Goal: Task Accomplishment & Management: Manage account settings

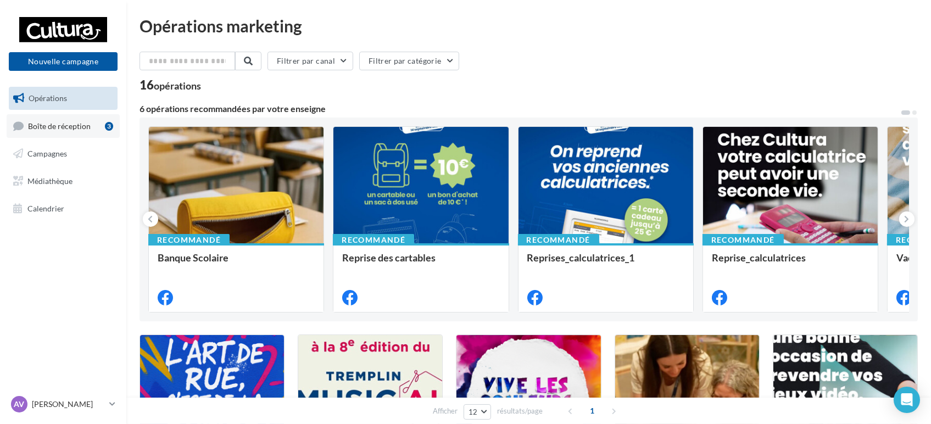
click at [65, 115] on link "Boîte de réception 3" at bounding box center [63, 126] width 113 height 24
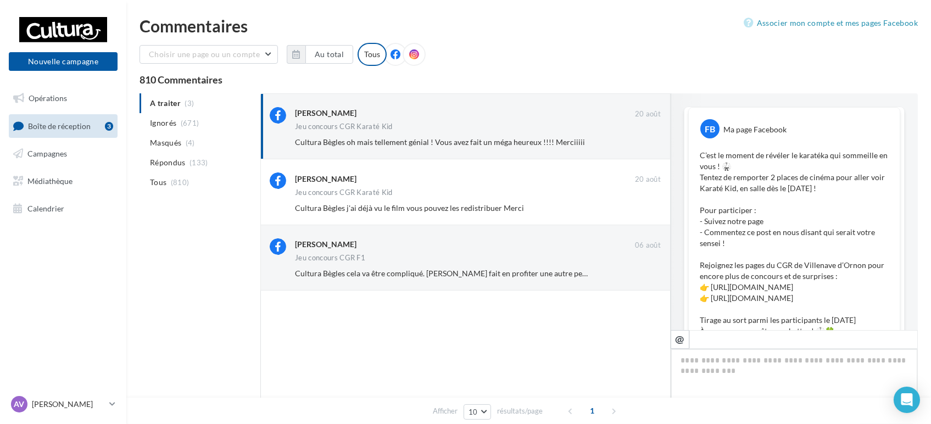
scroll to position [421, 0]
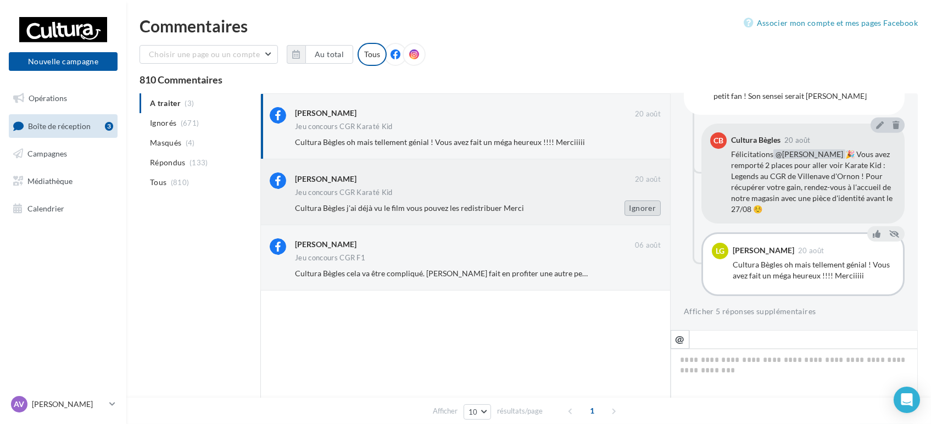
click at [641, 207] on button "Ignorer" at bounding box center [643, 208] width 36 height 15
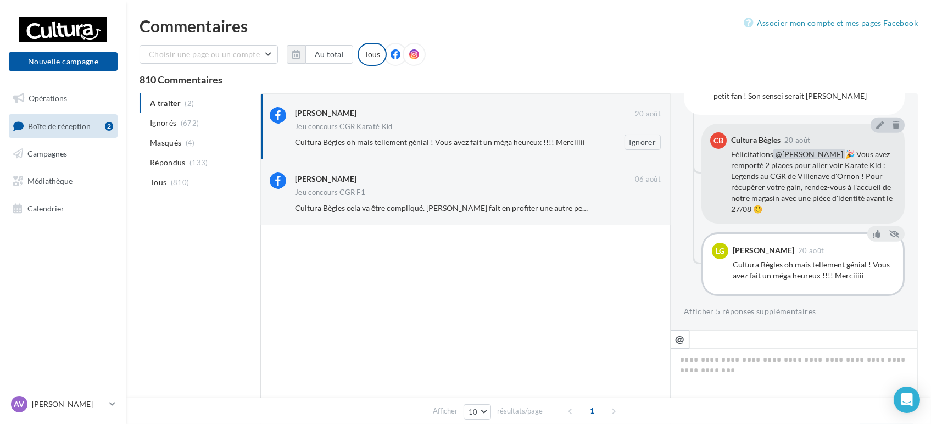
click at [522, 132] on div "[PERSON_NAME] [DATE] Jeu concours CGR Karaté Kid Cultura Bègles oh mais telleme…" at bounding box center [478, 128] width 366 height 43
click at [873, 236] on icon at bounding box center [877, 234] width 8 height 8
